Goal: Task Accomplishment & Management: Manage account settings

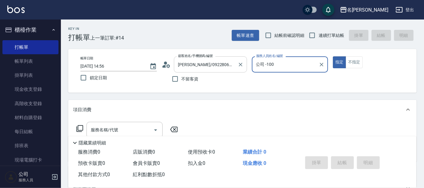
click at [231, 67] on input "[PERSON_NAME]/0922806400/p2457" at bounding box center [206, 64] width 59 height 11
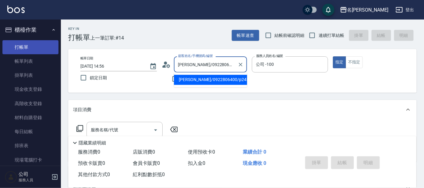
click at [30, 41] on link "打帳單" at bounding box center [30, 47] width 56 height 14
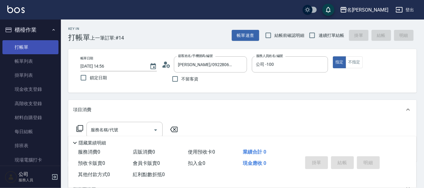
click at [32, 42] on link "打帳單" at bounding box center [30, 47] width 56 height 14
click at [240, 64] on icon "Clear" at bounding box center [241, 65] width 4 height 4
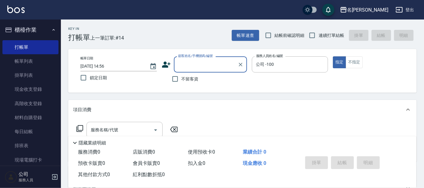
click at [227, 64] on input "顧客姓名/手機號碼/編號" at bounding box center [206, 64] width 59 height 11
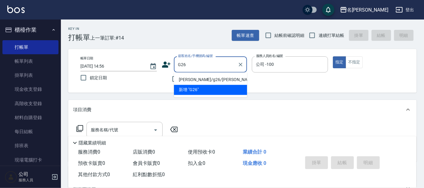
drag, startPoint x: 227, startPoint y: 74, endPoint x: 226, endPoint y: 78, distance: 3.8
click at [226, 78] on li "[PERSON_NAME]/g26/[PERSON_NAME]" at bounding box center [210, 80] width 73 height 10
type input "[PERSON_NAME]/g26/[PERSON_NAME]"
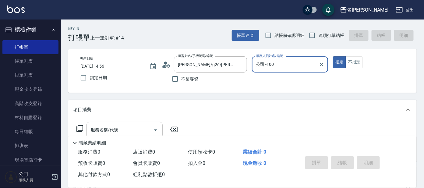
click at [314, 59] on input "公司 -100" at bounding box center [286, 64] width 62 height 11
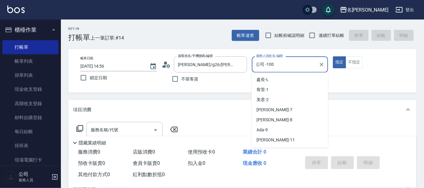
scroll to position [48, 0]
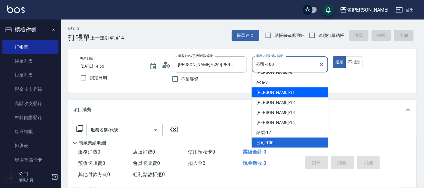
drag, startPoint x: 324, startPoint y: 112, endPoint x: 325, endPoint y: 101, distance: 10.8
click at [325, 101] on ul "處長 -[PERSON_NAME] -1 美君 -2 [PERSON_NAME] -7 [PERSON_NAME] -8 Ada -9 [PERSON_NAM…" at bounding box center [290, 110] width 77 height 75
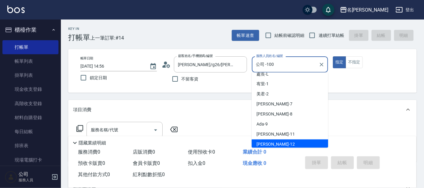
scroll to position [0, 0]
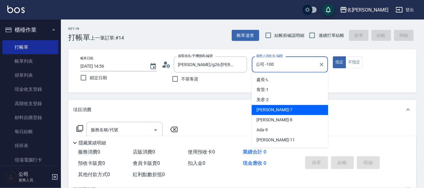
click at [297, 110] on div "[PERSON_NAME] -7" at bounding box center [290, 110] width 77 height 10
type input "[PERSON_NAME]-7"
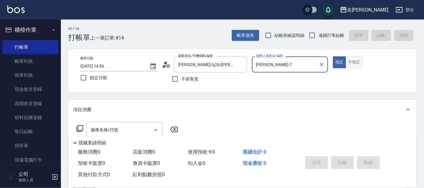
click at [350, 59] on button "不指定" at bounding box center [354, 62] width 17 height 12
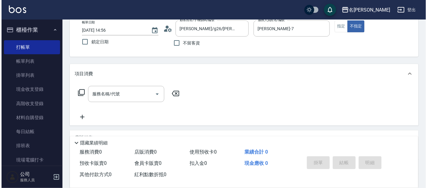
scroll to position [38, 0]
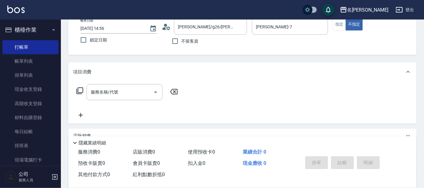
click at [83, 89] on icon at bounding box center [79, 90] width 7 height 7
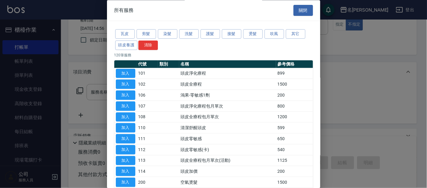
click at [78, 90] on div at bounding box center [213, 94] width 427 height 188
click at [186, 31] on button "洗髮" at bounding box center [189, 34] width 20 height 9
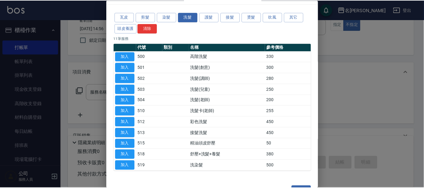
scroll to position [33, 0]
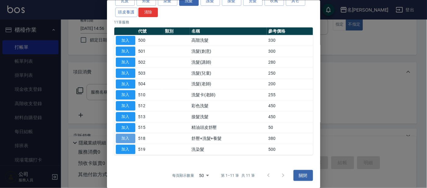
click at [126, 137] on button "加入" at bounding box center [126, 138] width 20 height 9
type input "舒壓+洗髮+養髮(518)"
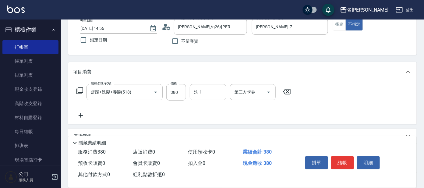
click at [205, 94] on input "洗-1" at bounding box center [208, 92] width 31 height 11
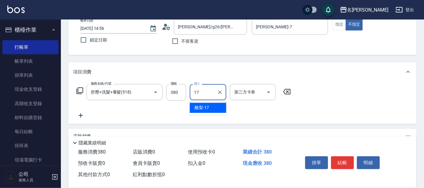
click at [212, 106] on div "酪梨 -17" at bounding box center [208, 108] width 37 height 10
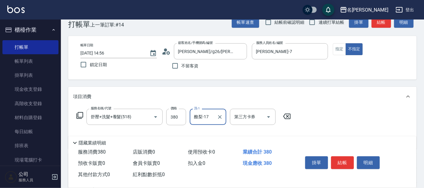
scroll to position [0, 0]
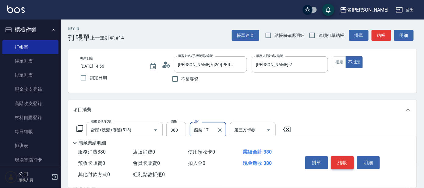
type input "酪梨-17"
click at [339, 158] on button "結帳" at bounding box center [342, 162] width 23 height 13
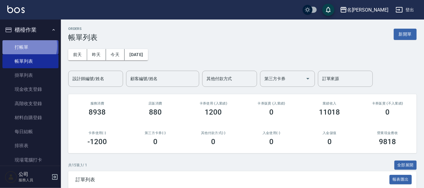
click at [27, 46] on link "打帳單" at bounding box center [30, 47] width 56 height 14
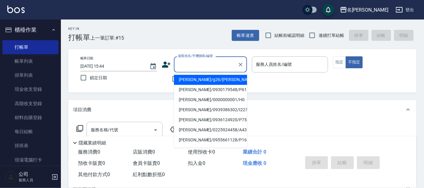
click at [205, 63] on input "顧客姓名/手機號碼/編號" at bounding box center [206, 64] width 59 height 11
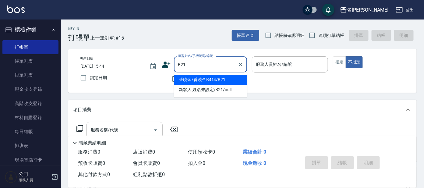
type input "番曉金/番曉金B414/B21"
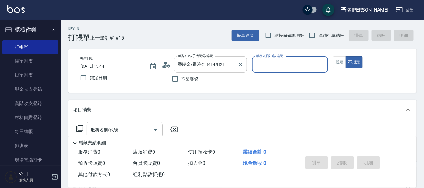
type input "美君-2"
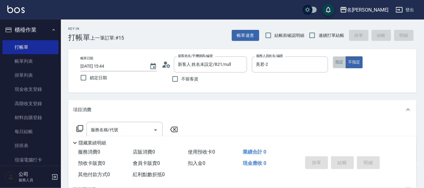
click at [340, 65] on button "指定" at bounding box center [339, 62] width 13 height 12
click at [219, 63] on input "新客人 姓名未設定/B21/null" at bounding box center [206, 64] width 59 height 11
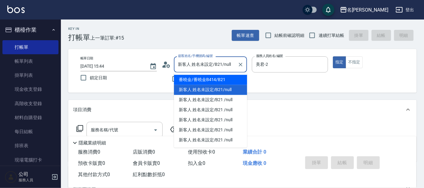
click at [216, 78] on li "番曉金/番曉金B414/B21" at bounding box center [210, 80] width 73 height 10
type input "番曉金/番曉金B414/B21"
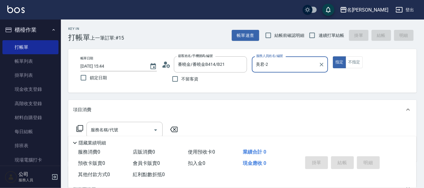
click at [78, 127] on icon at bounding box center [80, 128] width 7 height 7
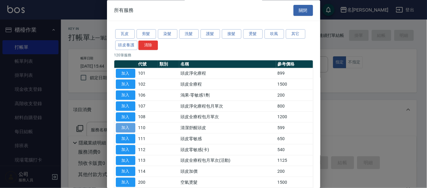
click at [120, 126] on button "加入" at bounding box center [126, 127] width 20 height 9
type input "清潔舒醒頭皮(110)"
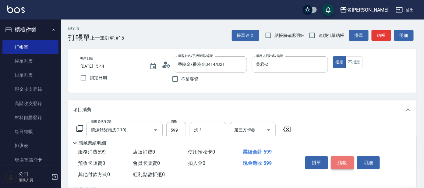
click at [341, 159] on button "結帳" at bounding box center [342, 162] width 23 height 13
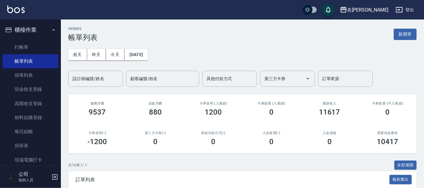
click at [40, 46] on link "打帳單" at bounding box center [30, 47] width 56 height 14
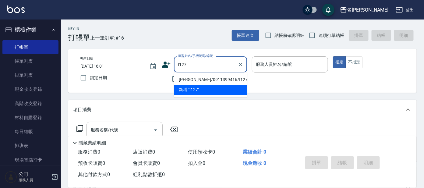
click at [205, 78] on li "[PERSON_NAME]/0911399416/I127" at bounding box center [210, 80] width 73 height 10
type input "[PERSON_NAME]/0911399416/I127"
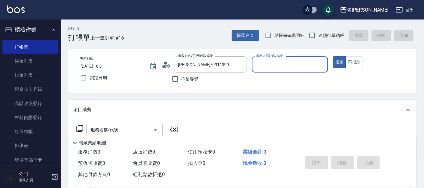
type input "Ada-9"
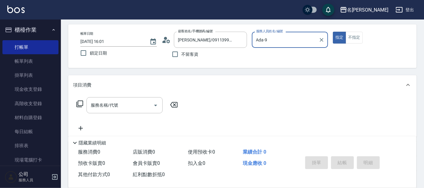
scroll to position [38, 0]
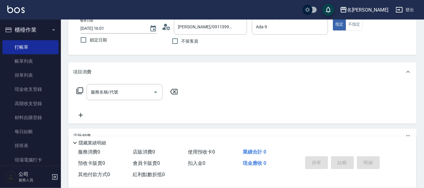
click at [81, 90] on icon at bounding box center [79, 90] width 7 height 7
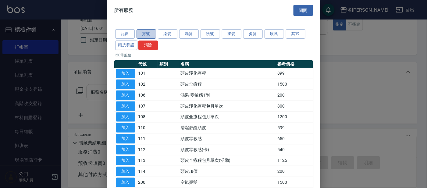
drag, startPoint x: 148, startPoint y: 33, endPoint x: 150, endPoint y: 31, distance: 3.2
click at [149, 32] on button "剪髮" at bounding box center [147, 34] width 20 height 9
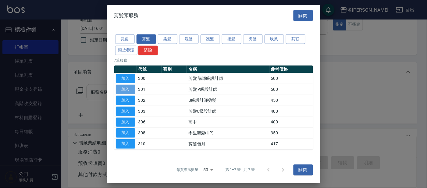
click at [133, 88] on button "加入" at bounding box center [126, 89] width 20 height 9
type input "剪髮 A級設計師(301)"
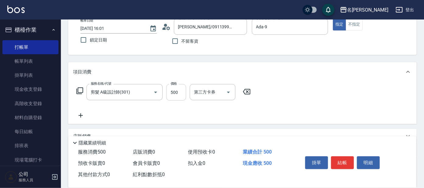
click at [181, 91] on input "500" at bounding box center [176, 92] width 20 height 16
type input "100"
click at [191, 66] on div "項目消費" at bounding box center [242, 72] width 349 height 20
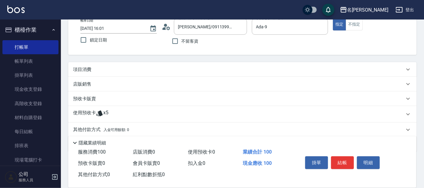
click at [142, 66] on div "項目消費" at bounding box center [239, 69] width 332 height 6
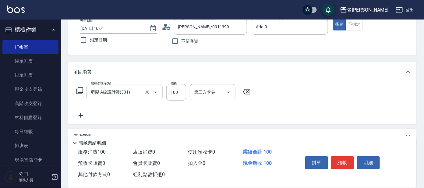
click at [135, 91] on input "剪髮 A級設計師(301)" at bounding box center [116, 92] width 54 height 11
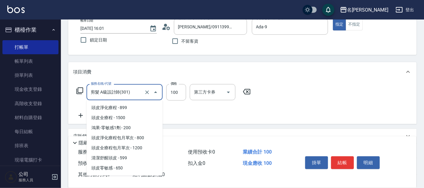
scroll to position [228, 0]
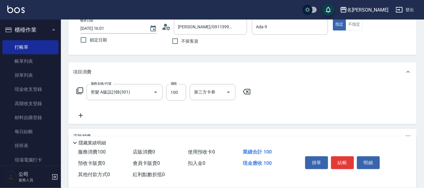
click at [80, 89] on icon at bounding box center [79, 90] width 7 height 7
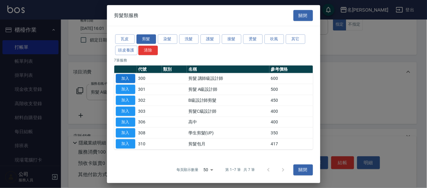
click at [125, 74] on button "加入" at bounding box center [126, 78] width 20 height 9
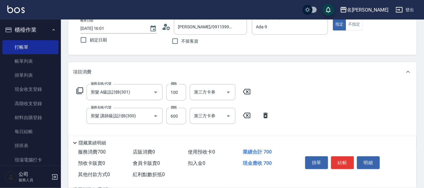
click at [248, 89] on icon at bounding box center [246, 91] width 7 height 5
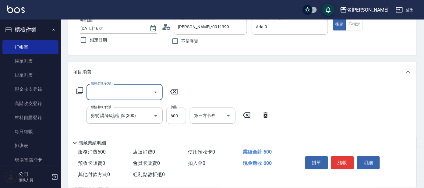
click at [180, 112] on input "600" at bounding box center [176, 116] width 20 height 16
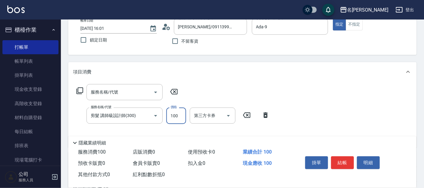
type input "100"
click at [361, 70] on div "項目消費" at bounding box center [239, 72] width 332 height 6
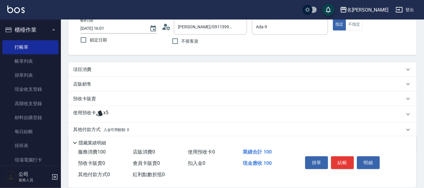
click at [204, 65] on div "項目消費" at bounding box center [242, 69] width 349 height 15
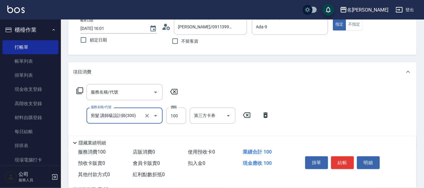
scroll to position [0, 0]
click at [82, 91] on icon at bounding box center [79, 90] width 7 height 7
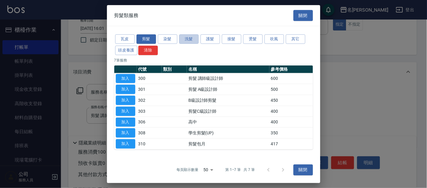
drag, startPoint x: 188, startPoint y: 37, endPoint x: 194, endPoint y: 44, distance: 8.2
click at [189, 38] on button "洗髮" at bounding box center [189, 38] width 20 height 9
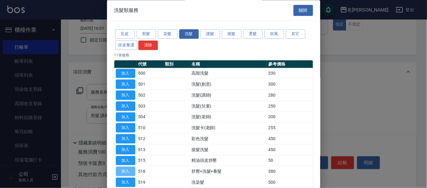
drag, startPoint x: 129, startPoint y: 171, endPoint x: 123, endPoint y: 148, distance: 23.5
click at [129, 169] on button "加入" at bounding box center [126, 171] width 20 height 9
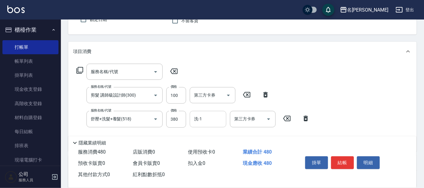
scroll to position [76, 0]
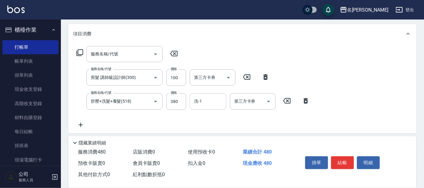
click at [220, 101] on input "洗-1" at bounding box center [208, 101] width 31 height 11
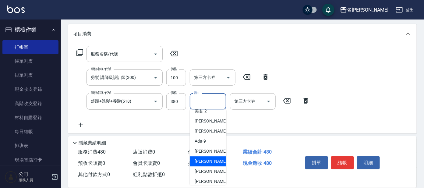
scroll to position [38, 0]
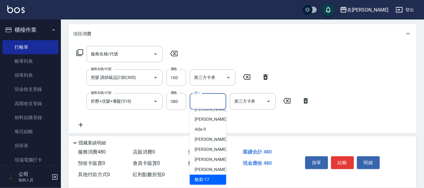
click at [202, 176] on span "酪梨 -17" at bounding box center [202, 179] width 15 height 6
type input "酪梨-17"
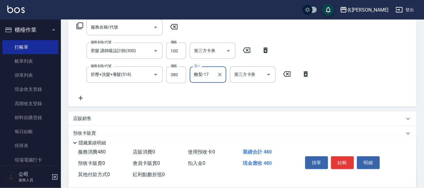
scroll to position [114, 0]
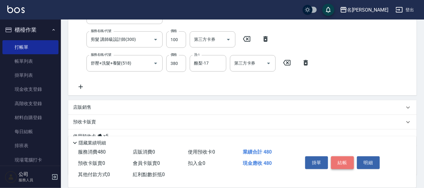
click at [349, 160] on button "結帳" at bounding box center [342, 162] width 23 height 13
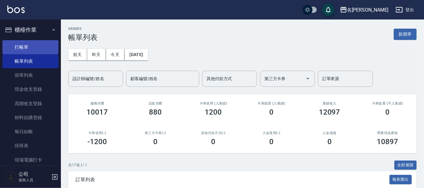
click at [37, 45] on link "打帳單" at bounding box center [30, 47] width 56 height 14
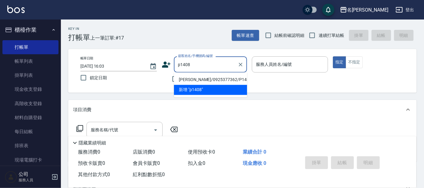
click at [196, 77] on li "[PERSON_NAME]/0925377362/P1408" at bounding box center [210, 80] width 73 height 10
type input "[PERSON_NAME]/0925377362/P1408"
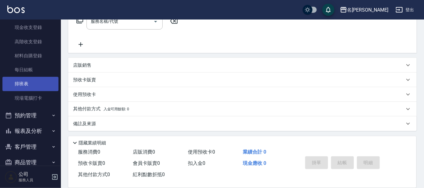
scroll to position [73, 0]
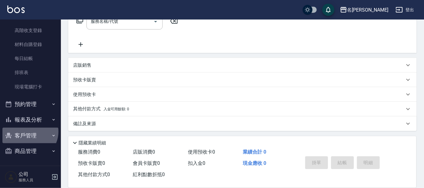
click at [29, 131] on button "客戶管理" at bounding box center [30, 136] width 56 height 16
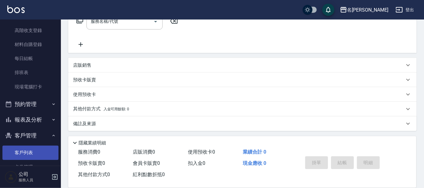
click at [27, 147] on link "客戶列表" at bounding box center [30, 153] width 56 height 14
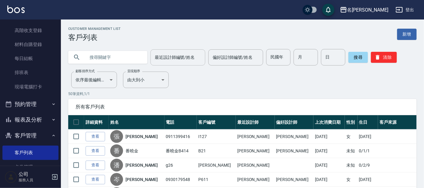
click at [163, 59] on input "最近設計師編號/姓名" at bounding box center [177, 57] width 49 height 11
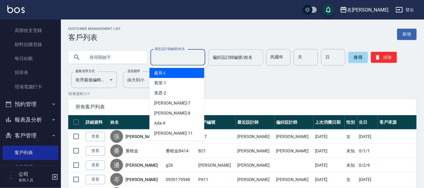
click at [234, 64] on div "偏好設計師編號/姓名" at bounding box center [235, 57] width 55 height 16
click at [169, 54] on div "最近設計師編號/姓名 最近設計師編號/姓名" at bounding box center [178, 57] width 55 height 16
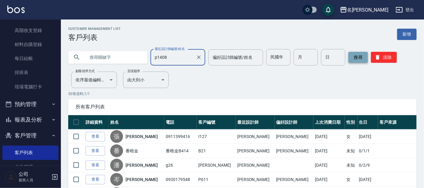
type input "p1408"
click at [363, 56] on button "搜尋" at bounding box center [359, 57] width 20 height 11
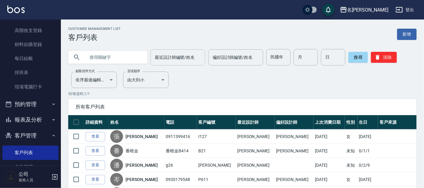
click at [182, 59] on input "最近設計師編號/姓名" at bounding box center [177, 57] width 49 height 11
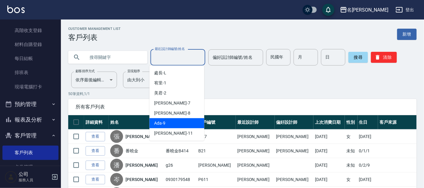
click at [173, 120] on div "Ada -9" at bounding box center [177, 123] width 55 height 10
type input "Ada-9"
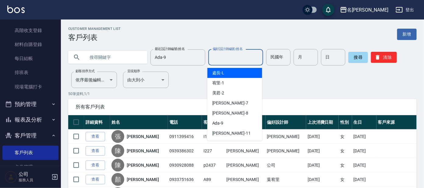
click at [239, 57] on input "偏好設計師編號/姓名" at bounding box center [235, 57] width 49 height 11
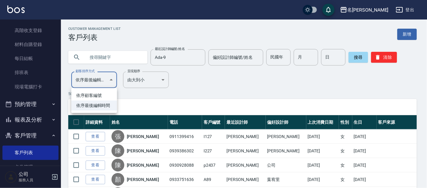
click at [102, 77] on div at bounding box center [213, 94] width 427 height 188
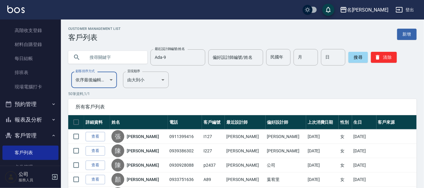
click at [112, 58] on input "text" at bounding box center [113, 57] width 57 height 16
type input "P1408"
click at [359, 60] on button "搜尋" at bounding box center [359, 57] width 20 height 11
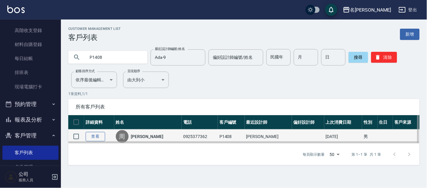
click at [99, 136] on link "查看" at bounding box center [96, 136] width 20 height 9
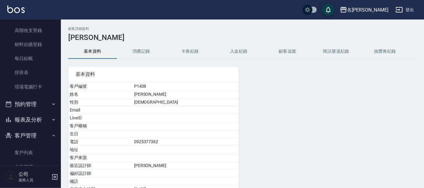
drag, startPoint x: 145, startPoint y: 50, endPoint x: 143, endPoint y: 49, distance: 3.1
click at [143, 49] on button "消費記錄" at bounding box center [141, 51] width 49 height 15
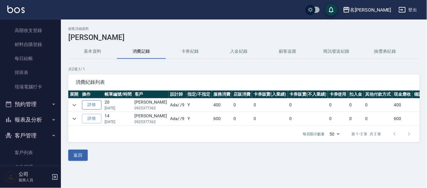
click at [98, 104] on link "詳情" at bounding box center [92, 104] width 20 height 9
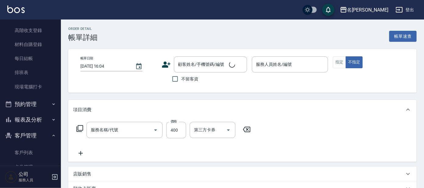
type input "[DATE] 19:49"
type input "Ada-9"
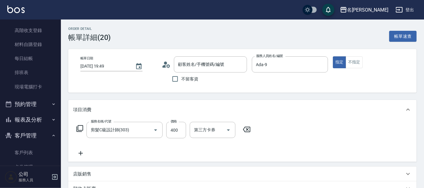
type input "剪髮C級設計師(303)"
type input "[PERSON_NAME]/0925377362/P1408"
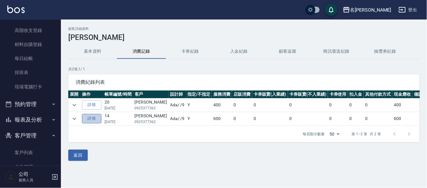
click at [97, 118] on link "詳情" at bounding box center [92, 118] width 20 height 9
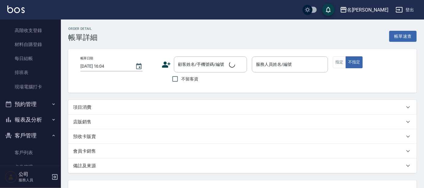
type input "[DATE] 17:48"
type input "Ada-9"
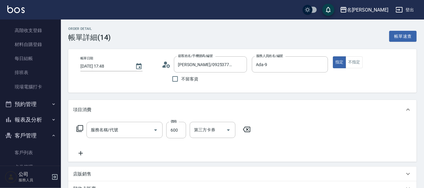
type input "[PERSON_NAME]/0925377362/P1408"
type input "剪髮 講師級設計師(300)"
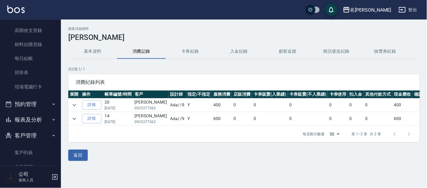
click at [109, 50] on button "基本資料" at bounding box center [92, 51] width 49 height 15
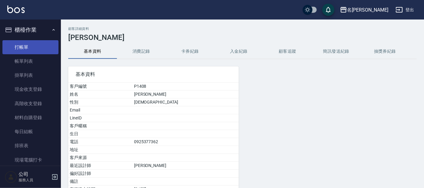
click at [36, 49] on link "打帳單" at bounding box center [30, 47] width 56 height 14
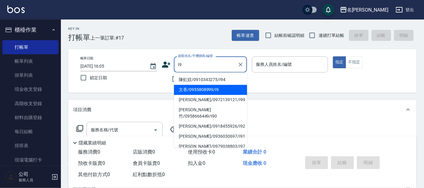
type input "文香/0955808999/I9"
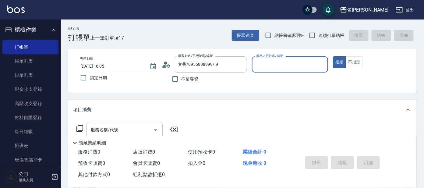
type input "Ada-9"
click at [333, 56] on button "指定" at bounding box center [339, 62] width 13 height 12
type button "true"
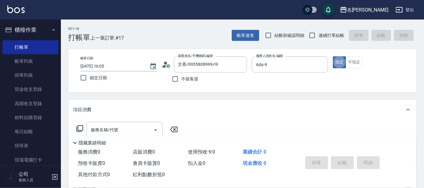
click at [77, 129] on icon at bounding box center [80, 128] width 7 height 7
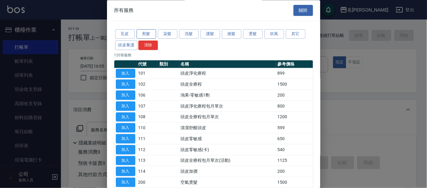
click at [143, 30] on button "剪髮" at bounding box center [147, 34] width 20 height 9
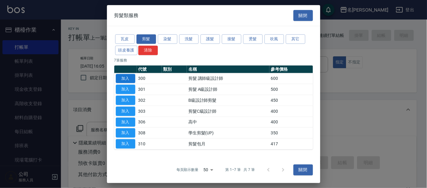
click at [123, 79] on button "加入" at bounding box center [126, 78] width 20 height 9
type input "剪髮 講師級設計師(300)"
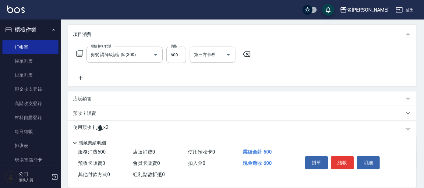
scroll to position [76, 0]
click at [77, 55] on icon at bounding box center [79, 52] width 7 height 7
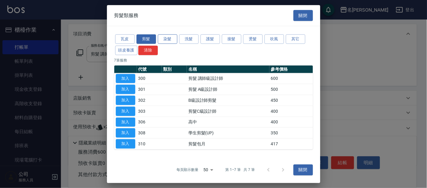
click at [170, 39] on button "染髮" at bounding box center [168, 38] width 20 height 9
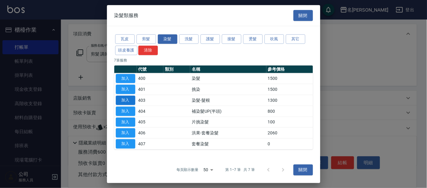
click at [130, 100] on button "加入" at bounding box center [126, 100] width 20 height 9
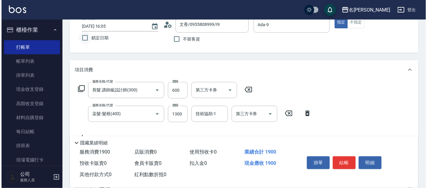
scroll to position [20, 0]
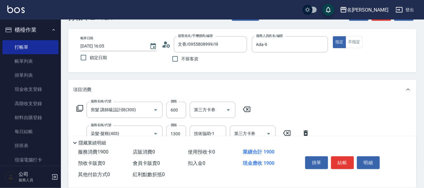
click at [80, 105] on icon at bounding box center [79, 108] width 7 height 7
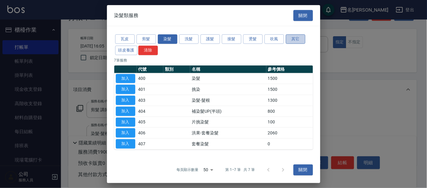
click at [288, 37] on button "其它" at bounding box center [296, 38] width 20 height 9
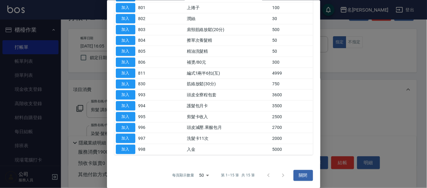
scroll to position [0, 0]
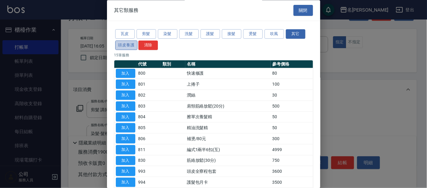
click at [126, 45] on button "頭皮養護" at bounding box center [126, 45] width 23 height 9
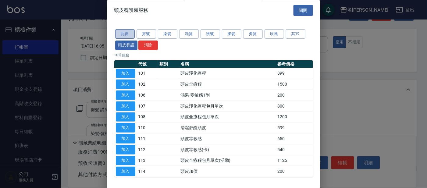
click at [128, 33] on button "瓦皮" at bounding box center [125, 34] width 20 height 9
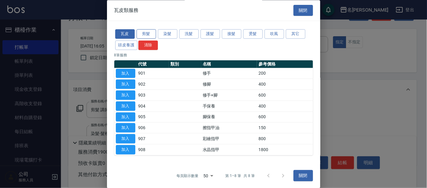
click at [150, 35] on button "剪髮" at bounding box center [147, 34] width 20 height 9
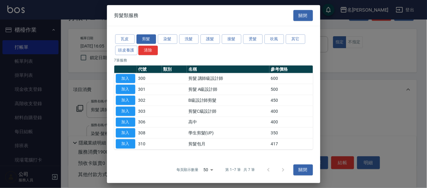
click at [173, 32] on div "瓦皮 剪髮 染髮 洗髮 護髮 接髮 燙髮 吹風 其它 頭皮養護 清除 7 筆服務 代號 類別 名稱 參考價格 加入 300 剪髮 講師級設計師 600 加入 …" at bounding box center [213, 91] width 213 height 131
click at [173, 36] on button "染髮" at bounding box center [168, 38] width 20 height 9
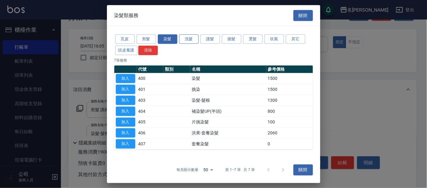
click at [190, 37] on button "洗髮" at bounding box center [189, 38] width 20 height 9
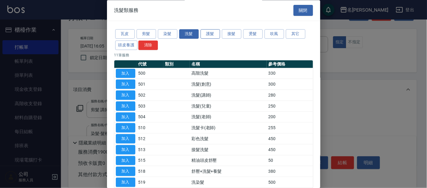
click at [215, 35] on button "護髮" at bounding box center [211, 34] width 20 height 9
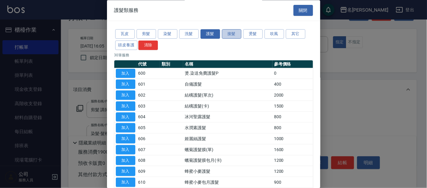
click at [226, 35] on button "接髮" at bounding box center [232, 34] width 20 height 9
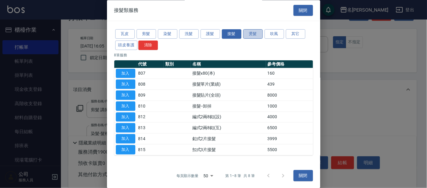
click at [249, 35] on button "燙髮" at bounding box center [253, 34] width 20 height 9
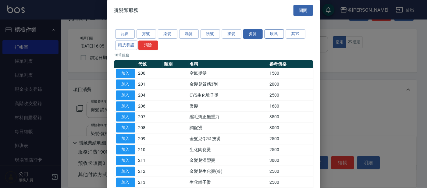
click at [271, 35] on button "吹風" at bounding box center [275, 34] width 20 height 9
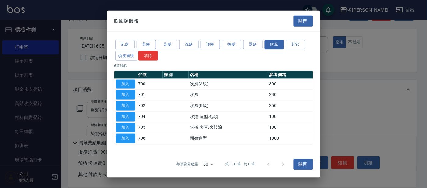
click at [291, 34] on div "瓦皮 剪髮 染髮 洗髮 護髮 接髮 燙髮 吹風 其它 頭皮養護 清除 6 筆服務 代號 類別 名稱 參考價格 加入 700 吹風(A級) 300 加入 701…" at bounding box center [213, 92] width 213 height 120
click at [293, 44] on button "其它" at bounding box center [296, 44] width 20 height 9
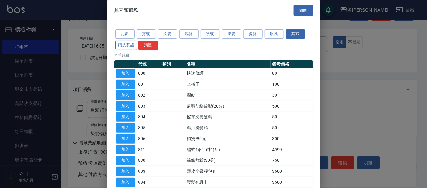
click at [125, 45] on button "頭皮養護" at bounding box center [126, 45] width 23 height 9
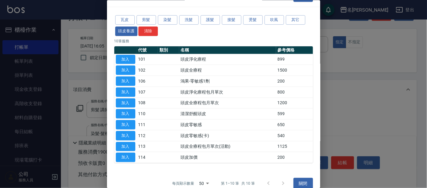
scroll to position [22, 0]
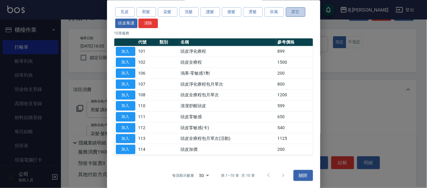
click at [290, 13] on button "其它" at bounding box center [296, 11] width 20 height 9
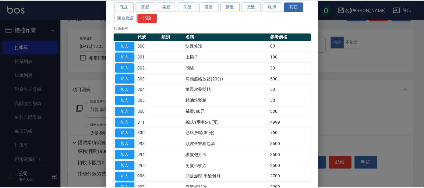
scroll to position [0, 0]
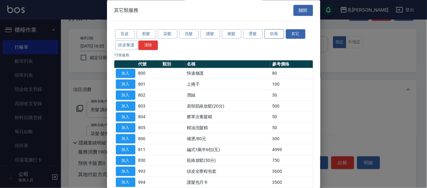
click at [267, 36] on button "吹風" at bounding box center [275, 34] width 20 height 9
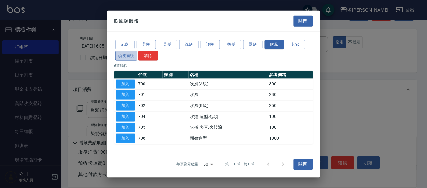
click at [123, 56] on button "頭皮養護" at bounding box center [126, 55] width 23 height 9
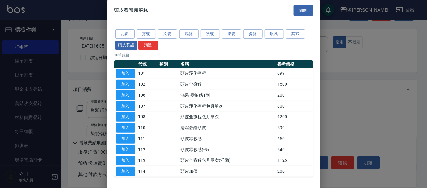
click at [79, 63] on div at bounding box center [213, 94] width 427 height 188
click at [303, 12] on button "關閉" at bounding box center [304, 10] width 20 height 11
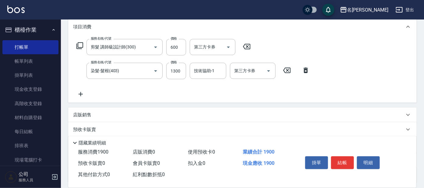
scroll to position [96, 0]
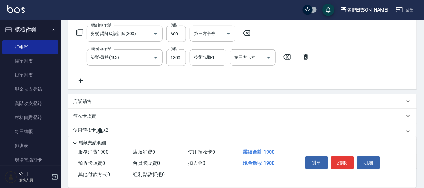
click at [89, 103] on p "店販銷售" at bounding box center [82, 101] width 18 height 6
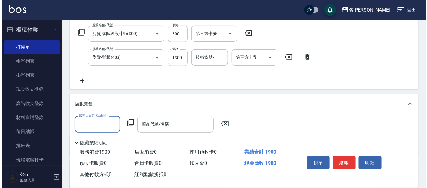
scroll to position [134, 0]
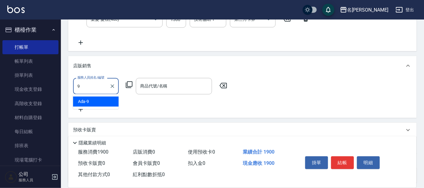
type input "Ada-9"
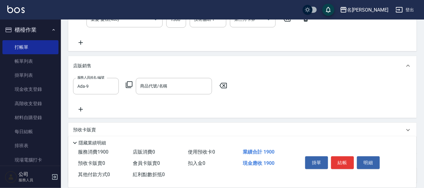
click at [132, 85] on icon at bounding box center [129, 84] width 7 height 7
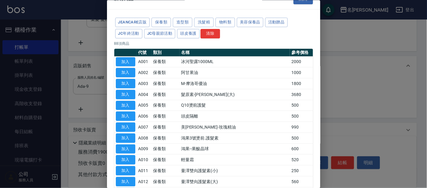
scroll to position [0, 0]
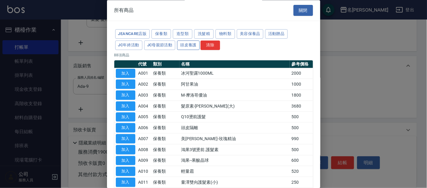
click at [181, 45] on button "頭皮養護" at bounding box center [188, 45] width 23 height 9
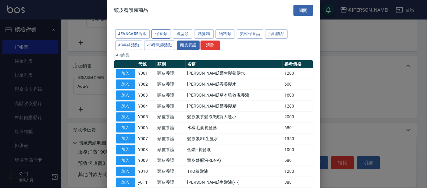
click at [158, 32] on button "保養類" at bounding box center [161, 34] width 20 height 9
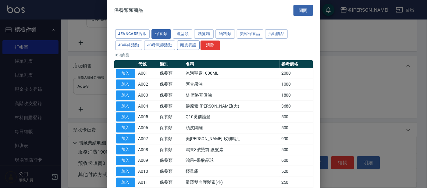
click at [186, 48] on button "頭皮養護" at bounding box center [188, 45] width 23 height 9
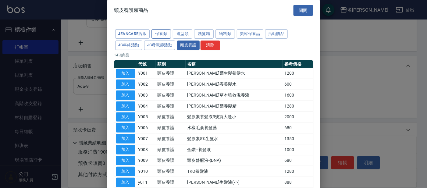
click at [159, 36] on button "保養類" at bounding box center [161, 34] width 20 height 9
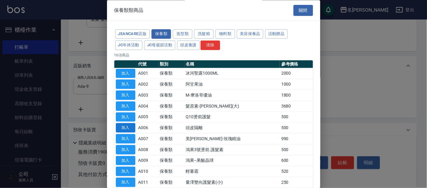
click at [117, 127] on button "加入" at bounding box center [126, 127] width 20 height 9
type input "頭皮隔離"
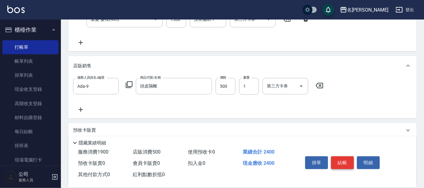
click at [346, 165] on button "結帳" at bounding box center [342, 162] width 23 height 13
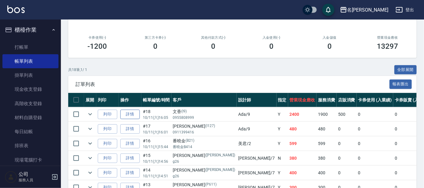
scroll to position [114, 0]
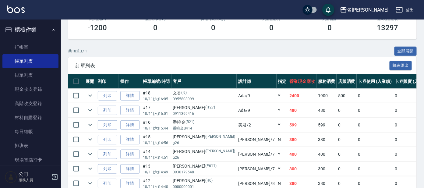
drag, startPoint x: 256, startPoint y: 127, endPoint x: 145, endPoint y: 92, distance: 116.4
click at [256, 127] on tr "列印 詳情 #16 10/11 (六) 15:44 番曉金 (B21) 番曉金B414 美君 /2 Y 599 599 0 0 0 599 0 0 0 0 0" at bounding box center [351, 125] width 567 height 14
click at [32, 48] on link "打帳單" at bounding box center [30, 47] width 56 height 14
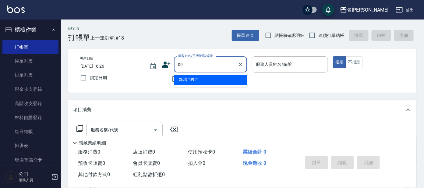
type input "0"
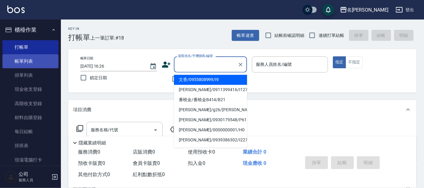
click at [47, 58] on link "帳單列表" at bounding box center [30, 61] width 56 height 14
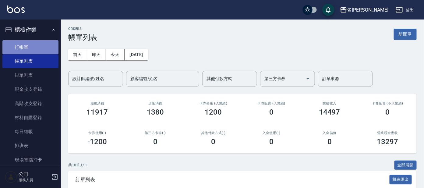
click at [32, 48] on link "打帳單" at bounding box center [30, 47] width 56 height 14
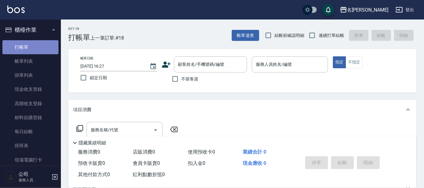
click at [31, 48] on link "打帳單" at bounding box center [30, 47] width 56 height 14
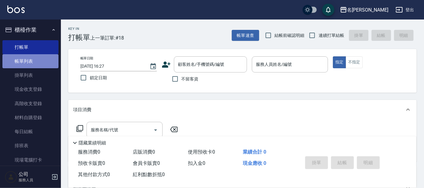
click at [35, 58] on link "帳單列表" at bounding box center [30, 61] width 56 height 14
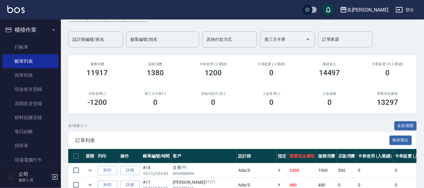
scroll to position [76, 0]
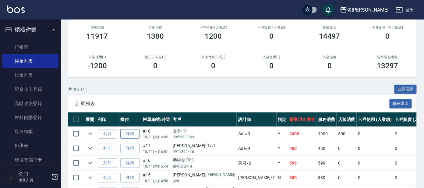
click at [134, 131] on link "詳情" at bounding box center [130, 133] width 20 height 9
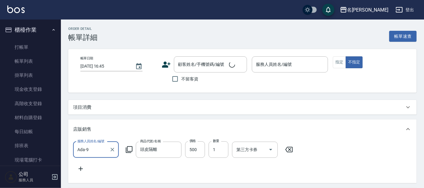
type input "[DATE] 16:05"
type input "Ada-9"
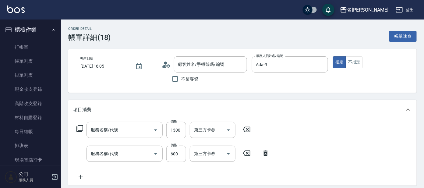
type input "文香/0955808999/I9"
type input "染髮-髮根(403)"
type input "剪髮 講師級設計師(300)"
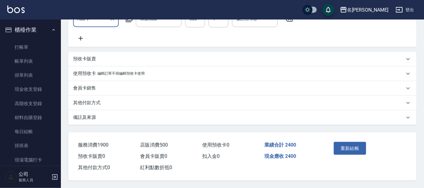
scroll to position [208, 0]
click at [131, 71] on p "編輯訂單不得編輯預收卡使用" at bounding box center [121, 73] width 47 height 6
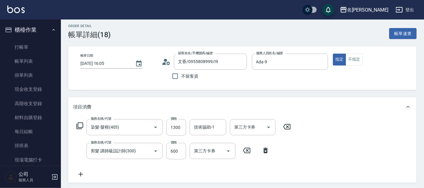
scroll to position [0, 0]
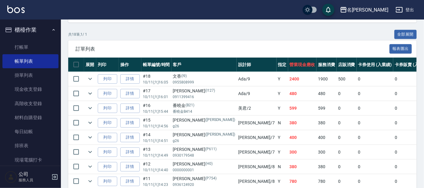
scroll to position [76, 0]
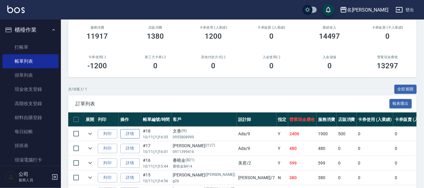
click at [127, 133] on link "詳情" at bounding box center [130, 133] width 20 height 9
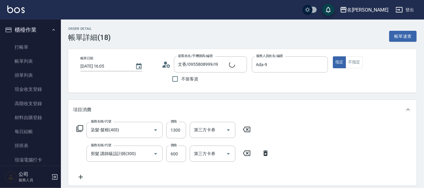
type input "文香/0955808999/I9"
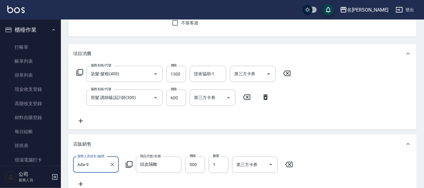
scroll to position [56, 0]
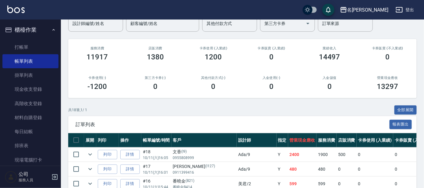
scroll to position [114, 0]
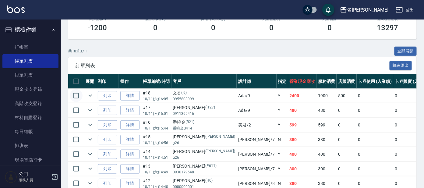
click at [77, 95] on input "checkbox" at bounding box center [76, 95] width 13 height 13
checkbox input "true"
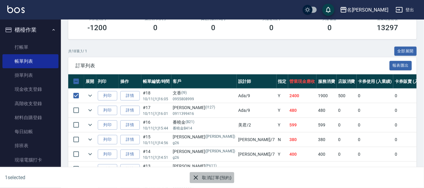
click at [217, 176] on button "取消訂單(預約)" at bounding box center [212, 177] width 44 height 11
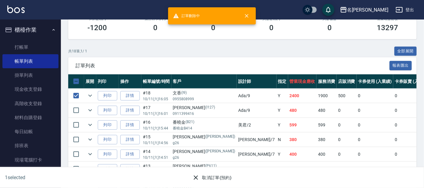
scroll to position [0, 0]
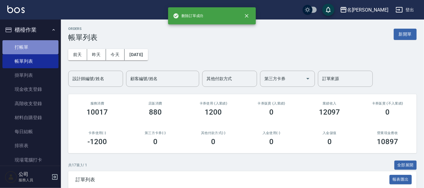
click at [44, 49] on link "打帳單" at bounding box center [30, 47] width 56 height 14
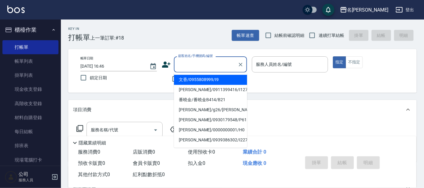
click at [188, 62] on input "顧客姓名/手機號碼/編號" at bounding box center [206, 64] width 59 height 11
click at [193, 80] on li "文香/0955808999/I9" at bounding box center [210, 80] width 73 height 10
type input "文香/0955808999/I9"
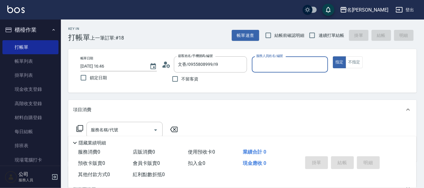
type input "Ada-9"
drag, startPoint x: 120, startPoint y: 132, endPoint x: 121, endPoint y: 126, distance: 6.2
click at [119, 132] on input "服務名稱/代號" at bounding box center [120, 130] width 62 height 11
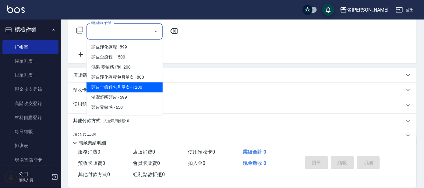
scroll to position [110, 0]
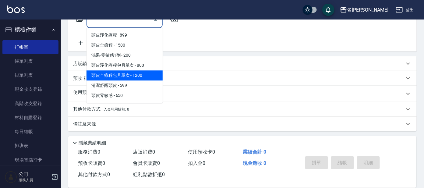
click at [214, 94] on div "使用預收卡 x2" at bounding box center [239, 93] width 332 height 9
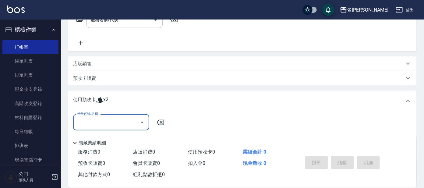
scroll to position [0, 0]
click at [115, 121] on input "卡券代號/名稱" at bounding box center [107, 122] width 62 height 11
click at [114, 137] on div "頭皮果酸包月買3送2 剩餘2張" at bounding box center [111, 138] width 76 height 10
type input "頭皮果酸包月買3送2"
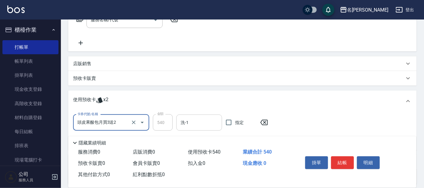
click at [190, 124] on input "洗-1" at bounding box center [199, 122] width 40 height 11
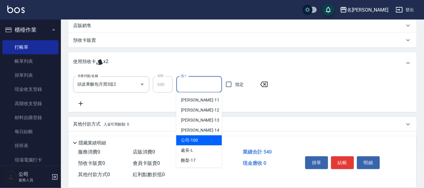
scroll to position [50, 0]
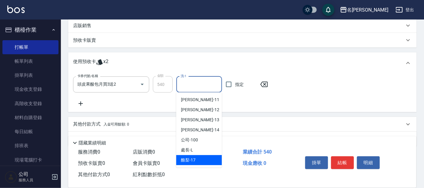
click at [202, 155] on div "酪梨 -17" at bounding box center [199, 160] width 46 height 10
type input "酪梨-17"
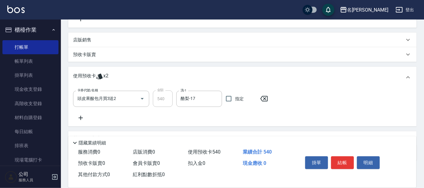
scroll to position [49, 0]
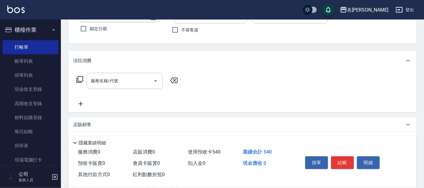
click at [97, 122] on div "店販銷售" at bounding box center [239, 125] width 332 height 6
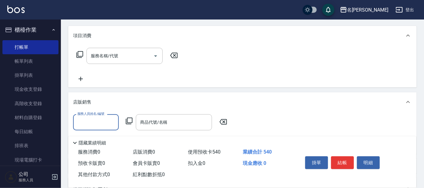
scroll to position [125, 0]
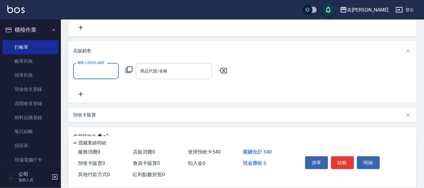
click at [105, 65] on div "服務人員姓名/編號" at bounding box center [96, 71] width 46 height 16
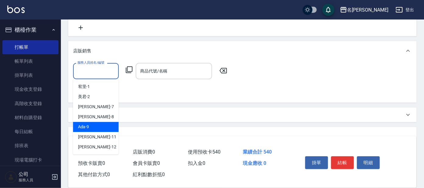
click at [91, 128] on div "Ada -9" at bounding box center [96, 127] width 46 height 10
type input "Ada-9"
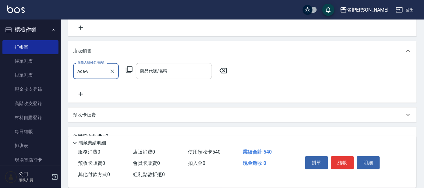
click at [172, 78] on div "商品代號/名稱" at bounding box center [174, 71] width 76 height 16
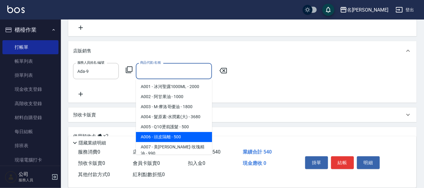
click at [164, 134] on span "A006 - 頭皮隔離 - 500" at bounding box center [174, 137] width 76 height 10
type input "頭皮隔離"
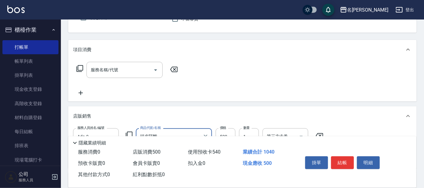
scroll to position [0, 0]
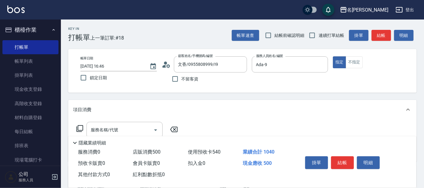
click at [83, 126] on icon at bounding box center [80, 128] width 7 height 7
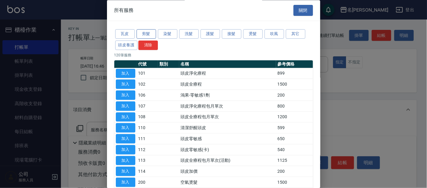
click at [144, 32] on button "剪髮" at bounding box center [147, 34] width 20 height 9
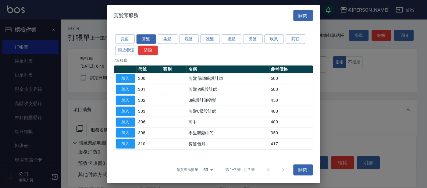
click at [123, 77] on button "加入" at bounding box center [126, 78] width 20 height 9
type input "剪髮 講師級設計師(300)"
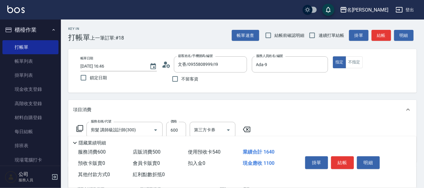
click at [81, 126] on icon at bounding box center [80, 128] width 7 height 7
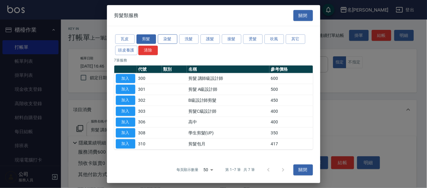
click at [170, 36] on button "染髮" at bounding box center [168, 38] width 20 height 9
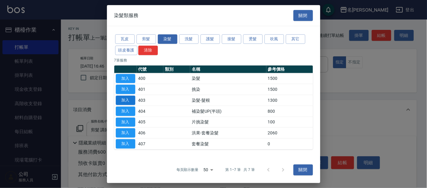
click at [123, 101] on button "加入" at bounding box center [126, 100] width 20 height 9
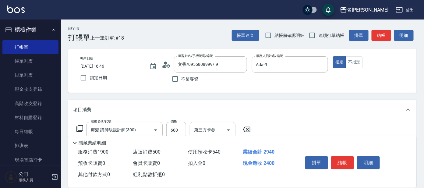
scroll to position [76, 0]
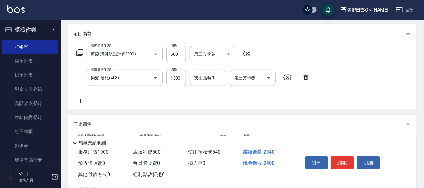
click at [199, 82] on input "技術協助-1" at bounding box center [208, 78] width 31 height 11
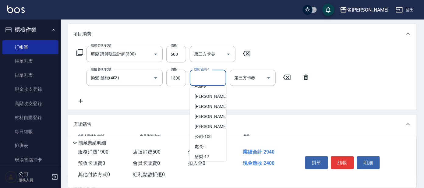
scroll to position [50, 0]
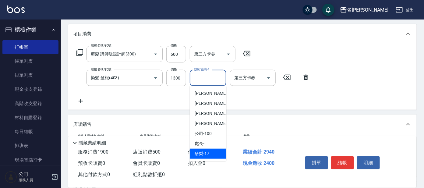
click at [212, 152] on div "酪梨 -17" at bounding box center [208, 154] width 37 height 10
type input "酪梨-17"
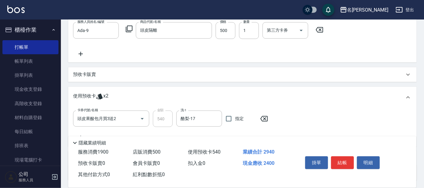
scroll to position [228, 0]
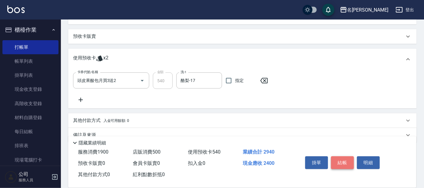
click at [344, 166] on button "結帳" at bounding box center [342, 162] width 23 height 13
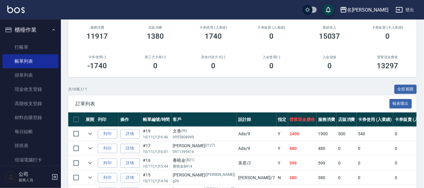
scroll to position [114, 0]
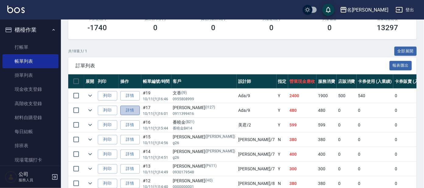
click at [130, 109] on link "詳情" at bounding box center [130, 110] width 20 height 9
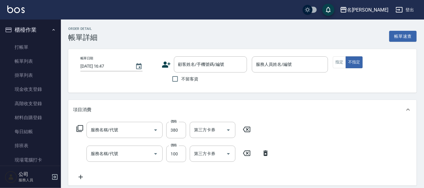
type input "[DATE] 16:01"
type input "Ada-9"
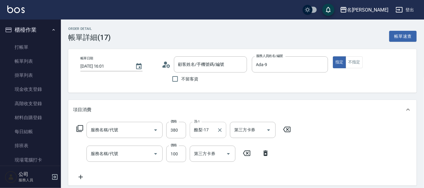
type input "舒壓+洗髮+養髮(518)"
type input "剪髮 講師級設計師(300)"
type input "[PERSON_NAME]/0911399416/I127"
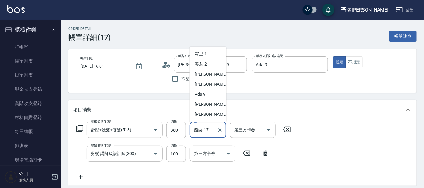
click at [205, 132] on input "酪梨-17" at bounding box center [204, 130] width 22 height 11
click at [209, 103] on span "[PERSON_NAME] -11" at bounding box center [214, 104] width 38 height 6
type input "[PERSON_NAME]-11"
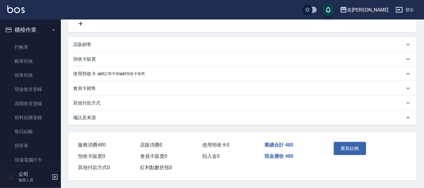
scroll to position [155, 0]
click at [341, 145] on button "重新結帳" at bounding box center [350, 148] width 32 height 13
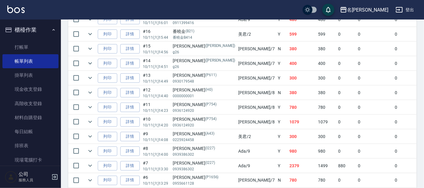
scroll to position [228, 0]
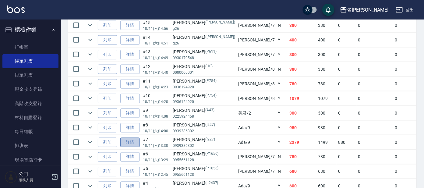
click at [132, 143] on link "詳情" at bounding box center [130, 142] width 20 height 9
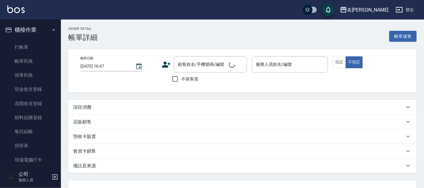
type input "[DATE] 13:30"
type input "Ada-9"
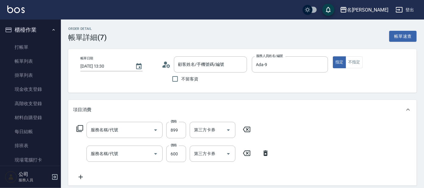
type input "[PERSON_NAME]/0939386302/I227"
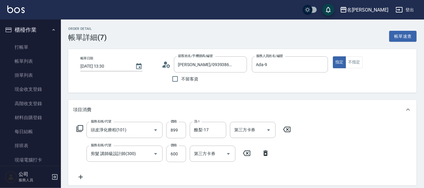
type input "頭皮淨化療程(101)"
type input "剪髮 講師級設計師(300)"
click at [204, 129] on input "酪梨-17" at bounding box center [204, 130] width 22 height 11
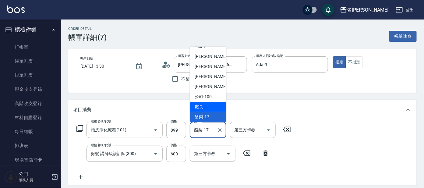
scroll to position [10, 0]
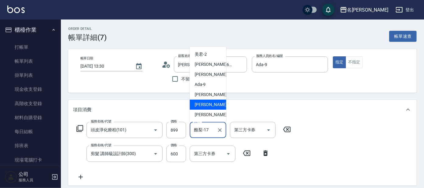
click at [210, 107] on div "云潔 -12" at bounding box center [208, 105] width 37 height 10
type input "云潔-12"
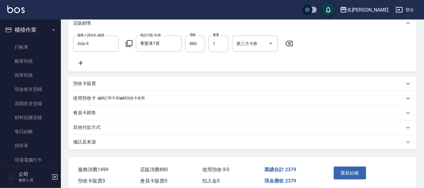
scroll to position [190, 0]
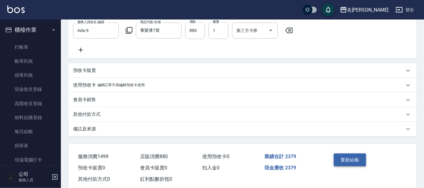
click at [344, 165] on button "重新結帳" at bounding box center [350, 160] width 32 height 13
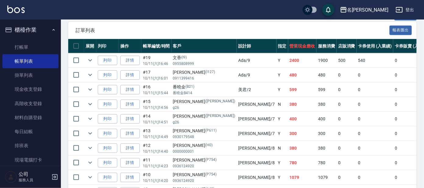
scroll to position [152, 0]
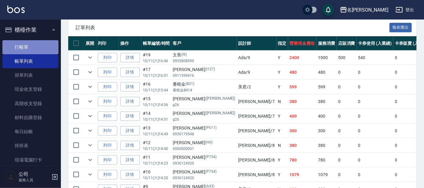
click at [41, 42] on link "打帳單" at bounding box center [30, 47] width 56 height 14
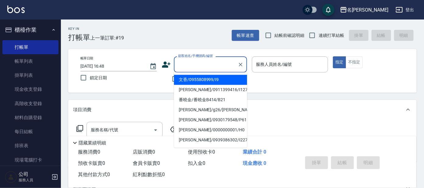
click at [195, 62] on input "顧客姓名/手機號碼/編號" at bounding box center [206, 64] width 59 height 11
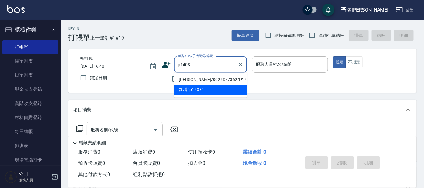
drag, startPoint x: 198, startPoint y: 78, endPoint x: 216, endPoint y: 63, distance: 24.3
click at [198, 78] on li "[PERSON_NAME]/0925377362/P1408" at bounding box center [210, 80] width 73 height 10
type input "[PERSON_NAME]/0925377362/P1408"
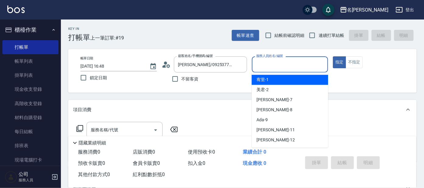
click at [272, 63] on input "服務人員姓名/編號" at bounding box center [290, 64] width 71 height 11
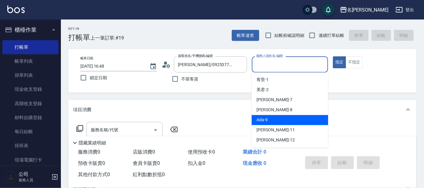
click at [277, 116] on div "Ada -9" at bounding box center [290, 120] width 77 height 10
type input "Ada-9"
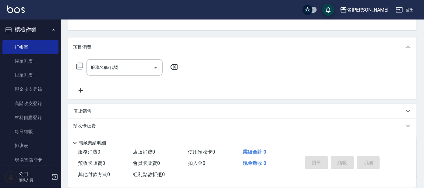
scroll to position [76, 0]
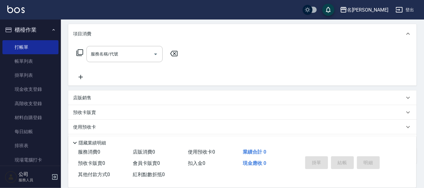
click at [79, 54] on icon at bounding box center [80, 52] width 7 height 7
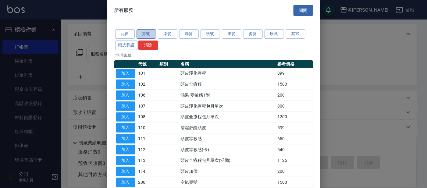
click at [153, 31] on button "剪髮" at bounding box center [147, 34] width 20 height 9
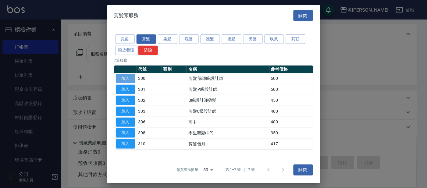
click at [126, 77] on button "加入" at bounding box center [126, 78] width 20 height 9
type input "剪髮 講師級設計師(300)"
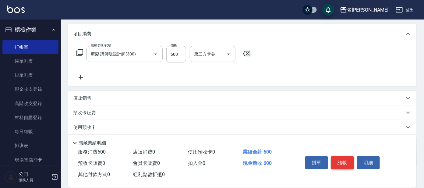
click at [344, 161] on button "結帳" at bounding box center [342, 162] width 23 height 13
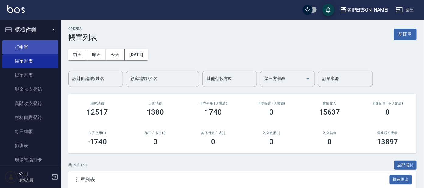
click at [39, 44] on link "打帳單" at bounding box center [30, 47] width 56 height 14
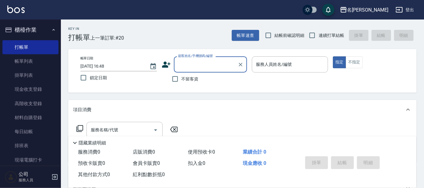
click at [188, 64] on input "顧客姓名/手機號碼/編號" at bounding box center [206, 64] width 59 height 11
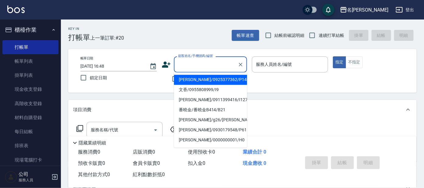
drag, startPoint x: 201, startPoint y: 79, endPoint x: 219, endPoint y: 76, distance: 17.9
click at [202, 78] on li "[PERSON_NAME]/0925377362/P1408" at bounding box center [210, 80] width 73 height 10
type input "[PERSON_NAME]/0925377362/P1408"
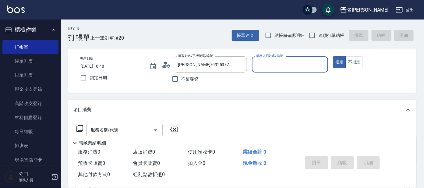
click at [274, 67] on input "服務人員姓名/編號" at bounding box center [290, 64] width 71 height 11
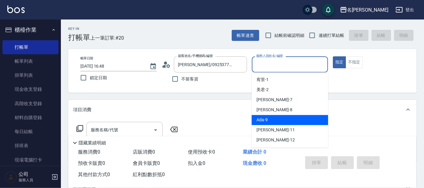
click at [276, 120] on div "Ada -9" at bounding box center [290, 120] width 77 height 10
type input "Ada-9"
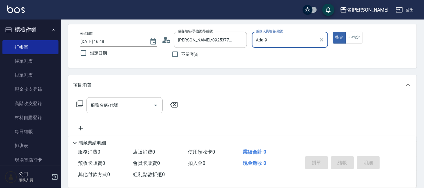
scroll to position [38, 0]
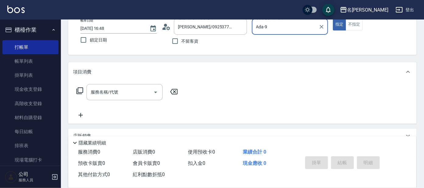
click at [77, 88] on icon at bounding box center [79, 90] width 7 height 7
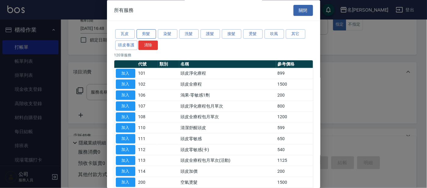
click at [148, 33] on button "剪髮" at bounding box center [147, 34] width 20 height 9
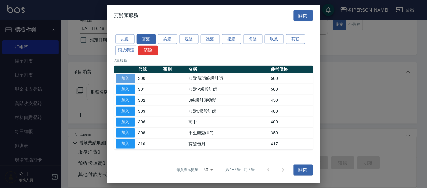
click at [131, 77] on button "加入" at bounding box center [126, 78] width 20 height 9
type input "剪髮 講師級設計師(300)"
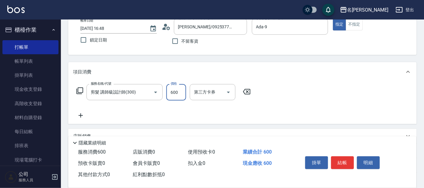
click at [184, 86] on input "600" at bounding box center [176, 92] width 20 height 16
type input "450"
click at [318, 84] on div "服務名稱/代號 剪髮 講師級設計師(300) 服務名稱/代號 價格 450 價格 第三方卡券 第三方卡券" at bounding box center [242, 103] width 349 height 42
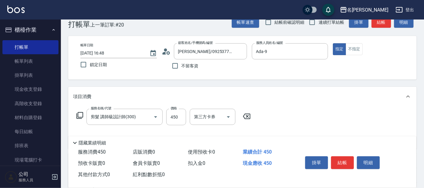
scroll to position [0, 0]
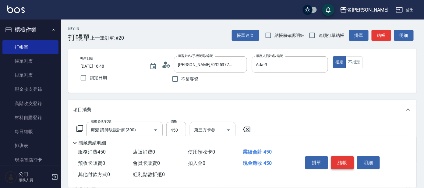
click at [341, 161] on button "結帳" at bounding box center [342, 162] width 23 height 13
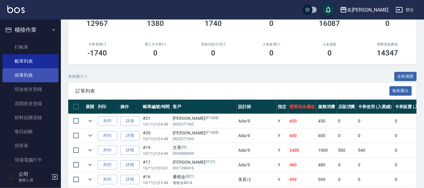
scroll to position [76, 0]
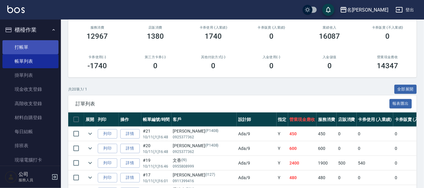
click at [22, 49] on link "打帳單" at bounding box center [30, 47] width 56 height 14
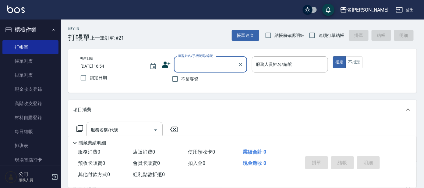
click at [193, 64] on input "顧客姓名/手機號碼/編號" at bounding box center [206, 64] width 59 height 11
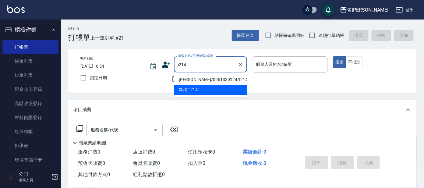
drag, startPoint x: 228, startPoint y: 79, endPoint x: 220, endPoint y: 74, distance: 9.4
click at [226, 77] on li "[PERSON_NAME]/0961330124/I214" at bounding box center [210, 80] width 73 height 10
type input "[PERSON_NAME]/0961330124/I214"
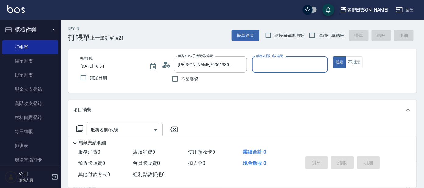
type input "Ada-9"
click at [167, 61] on icon at bounding box center [166, 64] width 9 height 9
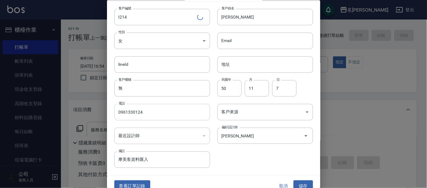
scroll to position [23, 0]
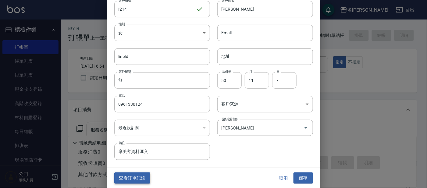
click at [137, 178] on button "查看訂單記錄" at bounding box center [132, 178] width 36 height 11
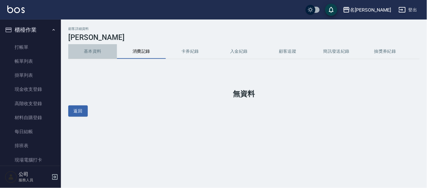
click at [90, 48] on button "基本資料" at bounding box center [92, 51] width 49 height 15
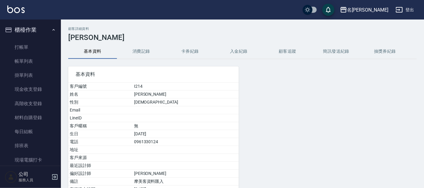
click at [130, 50] on button "消費記錄" at bounding box center [141, 51] width 49 height 15
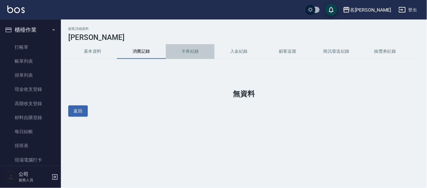
click at [192, 53] on button "卡券紀錄" at bounding box center [190, 51] width 49 height 15
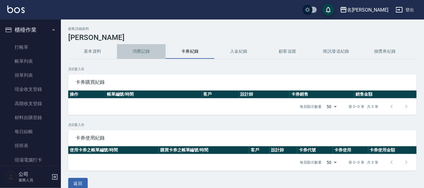
drag, startPoint x: 147, startPoint y: 52, endPoint x: 137, endPoint y: 59, distance: 12.1
click at [148, 52] on button "消費記錄" at bounding box center [141, 51] width 49 height 15
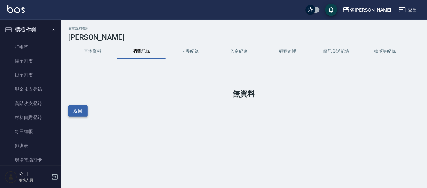
click at [74, 107] on button "返回" at bounding box center [78, 110] width 20 height 11
drag, startPoint x: 97, startPoint y: 48, endPoint x: 92, endPoint y: 37, distance: 11.7
click at [96, 47] on button "基本資料" at bounding box center [92, 51] width 49 height 15
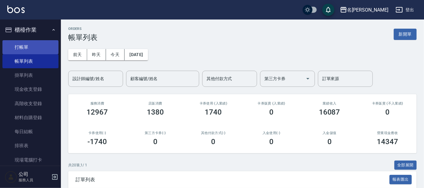
click at [36, 42] on link "打帳單" at bounding box center [30, 47] width 56 height 14
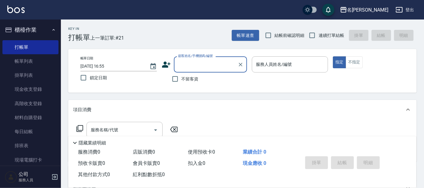
click at [191, 64] on input "顧客姓名/手機號碼/編號" at bounding box center [206, 64] width 59 height 11
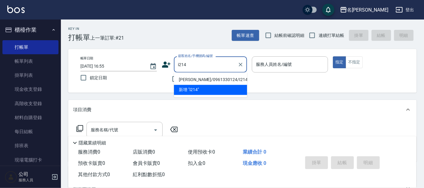
click at [198, 78] on li "[PERSON_NAME]/0961330124/I214" at bounding box center [210, 80] width 73 height 10
type input "[PERSON_NAME]/0961330124/I214"
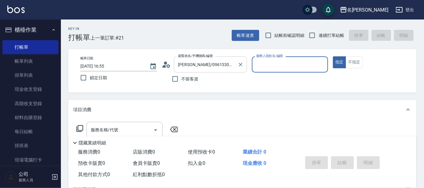
type input "Ada-9"
click at [166, 64] on circle at bounding box center [165, 63] width 3 height 3
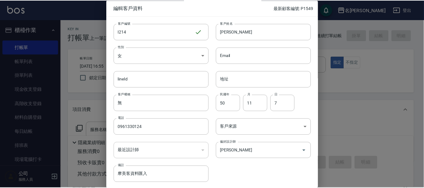
scroll to position [23, 0]
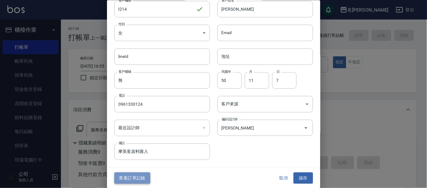
click at [136, 176] on button "查看訂單記錄" at bounding box center [132, 178] width 36 height 11
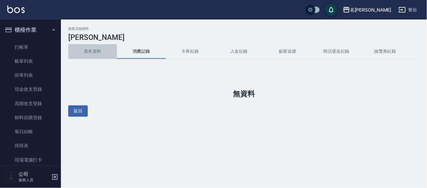
drag, startPoint x: 91, startPoint y: 57, endPoint x: 92, endPoint y: 49, distance: 8.3
click at [91, 54] on button "基本資料" at bounding box center [92, 51] width 49 height 15
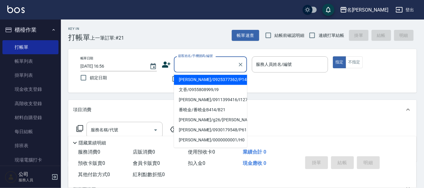
drag, startPoint x: 205, startPoint y: 67, endPoint x: 204, endPoint y: 64, distance: 3.3
click at [204, 66] on input "顧客姓名/手機號碼/編號" at bounding box center [206, 64] width 59 height 11
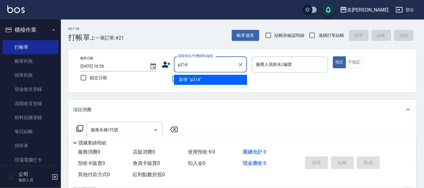
click at [178, 64] on input "p214" at bounding box center [206, 64] width 59 height 11
click at [181, 66] on input "p214" at bounding box center [206, 64] width 59 height 11
click at [211, 69] on input "P214" at bounding box center [206, 64] width 59 height 11
click at [190, 64] on input "P214" at bounding box center [206, 64] width 59 height 11
type input "P"
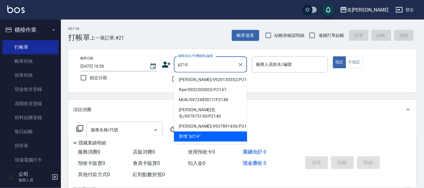
click at [191, 76] on li "[PERSON_NAME]/0920130352/P214" at bounding box center [210, 80] width 73 height 10
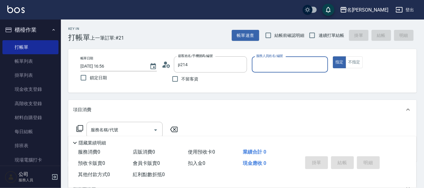
type input "[PERSON_NAME]/0920130352/P214"
click at [170, 66] on icon at bounding box center [166, 64] width 9 height 9
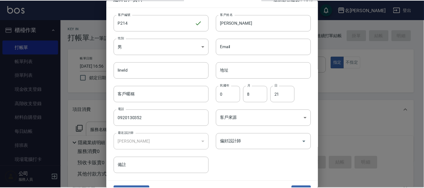
scroll to position [23, 0]
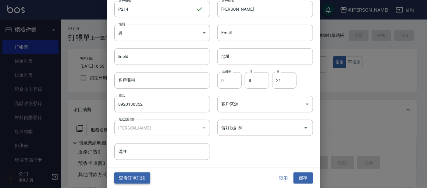
click at [137, 179] on button "查看訂單記錄" at bounding box center [132, 178] width 36 height 11
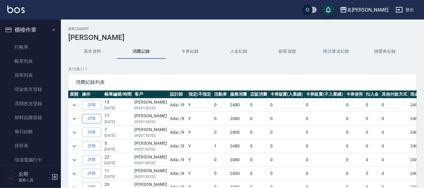
click at [91, 117] on link "詳情" at bounding box center [92, 118] width 20 height 9
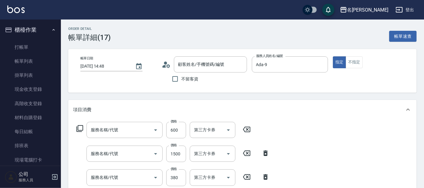
type input "[DATE] 14:48"
type input "Ada-9"
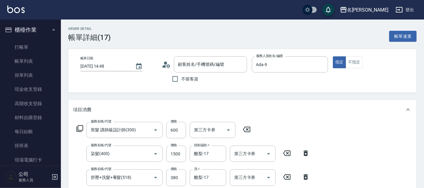
type input "剪髮 講師級設計師(300)"
type input "染髮(400)"
type input "舒壓+洗髮+養髮(518)"
type input "[PERSON_NAME]/0920130352/P214"
